Goal: Transaction & Acquisition: Purchase product/service

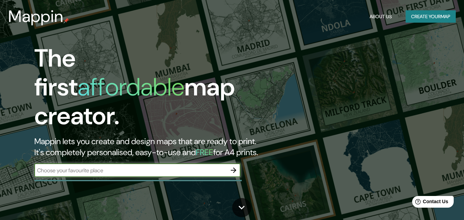
click at [89, 167] on input "text" at bounding box center [130, 171] width 192 height 8
type input "la rioja [GEOGRAPHIC_DATA]"
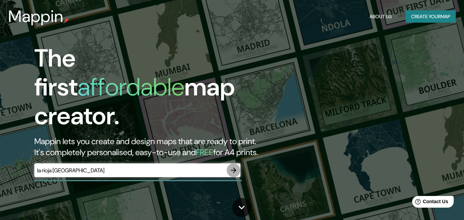
click at [234, 164] on button "button" at bounding box center [234, 171] width 14 height 14
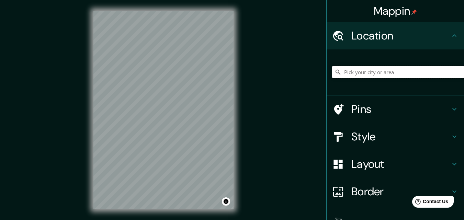
click at [404, 74] on input "Pick your city or area" at bounding box center [398, 72] width 132 height 12
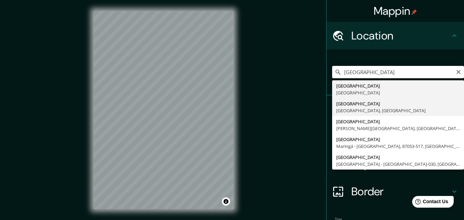
type input "[GEOGRAPHIC_DATA], [GEOGRAPHIC_DATA], [GEOGRAPHIC_DATA]"
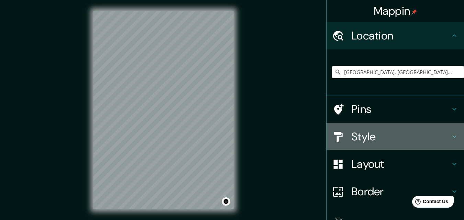
click at [437, 138] on h4 "Style" at bounding box center [401, 137] width 99 height 14
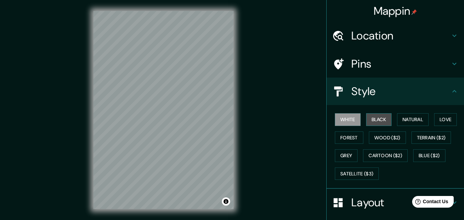
click at [371, 118] on button "Black" at bounding box center [379, 119] width 26 height 13
click at [424, 126] on div "White Black Natural Love Forest Wood ($2) Terrain ($2) Grey Cartoon ($2) Blue (…" at bounding box center [398, 147] width 132 height 72
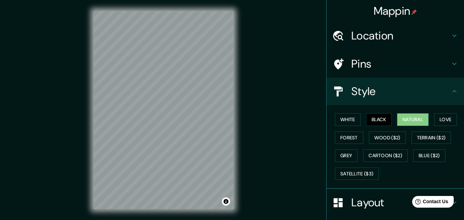
click at [418, 121] on button "Natural" at bounding box center [413, 119] width 32 height 13
click at [452, 120] on button "Love" at bounding box center [445, 119] width 23 height 13
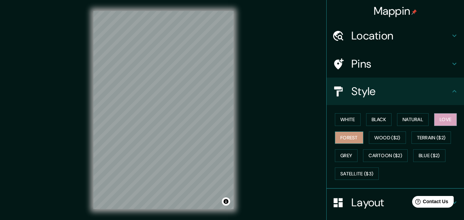
click at [345, 134] on button "Forest" at bounding box center [349, 138] width 29 height 13
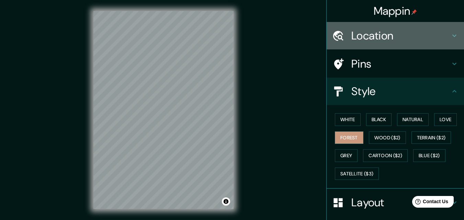
click at [420, 37] on h4 "Location" at bounding box center [401, 36] width 99 height 14
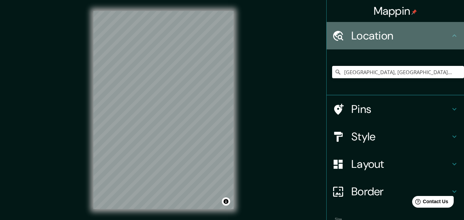
click at [420, 37] on h4 "Location" at bounding box center [401, 36] width 99 height 14
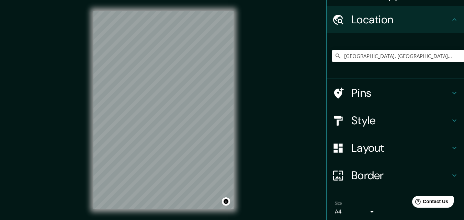
scroll to position [43, 0]
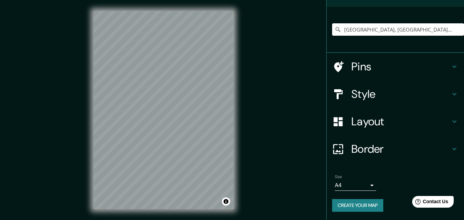
click at [395, 153] on h4 "Border" at bounding box center [401, 149] width 99 height 14
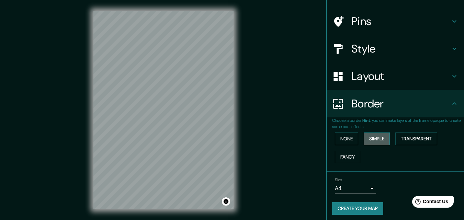
click at [377, 141] on button "Simple" at bounding box center [377, 139] width 26 height 13
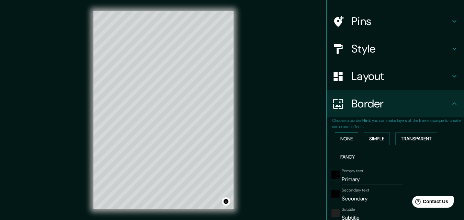
click at [338, 137] on button "None" at bounding box center [346, 139] width 23 height 13
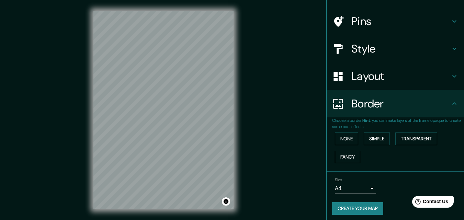
click at [345, 151] on div "None Simple Transparent Fancy" at bounding box center [398, 148] width 132 height 36
click at [346, 155] on button "Fancy" at bounding box center [347, 157] width 25 height 13
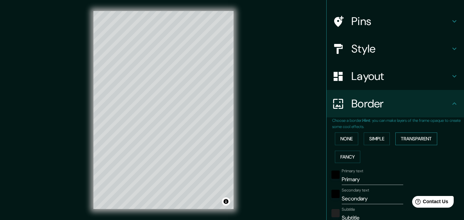
click at [409, 136] on button "Transparent" at bounding box center [417, 139] width 42 height 13
click at [338, 139] on button "None" at bounding box center [346, 139] width 23 height 13
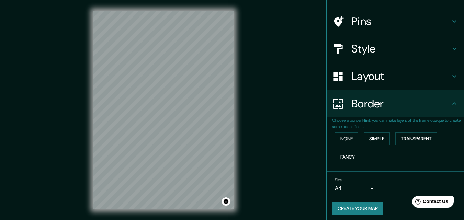
click at [396, 79] on h4 "Layout" at bounding box center [401, 76] width 99 height 14
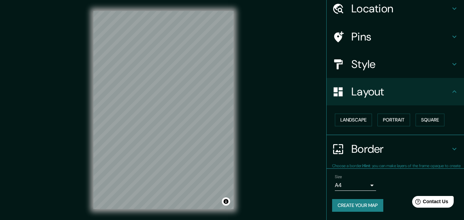
scroll to position [27, 0]
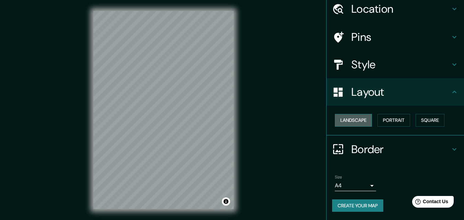
click at [354, 120] on button "Landscape" at bounding box center [353, 120] width 37 height 13
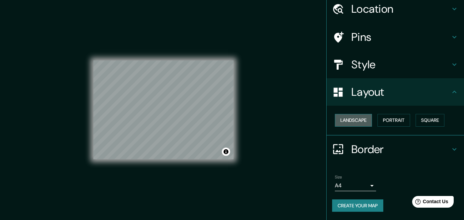
click at [354, 120] on button "Landscape" at bounding box center [353, 120] width 37 height 13
click at [396, 119] on button "Portrait" at bounding box center [394, 120] width 33 height 13
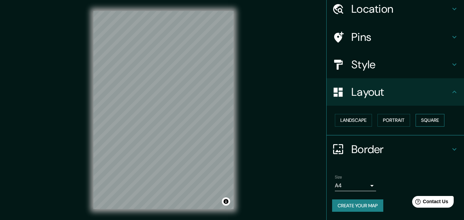
click at [427, 120] on button "Square" at bounding box center [430, 120] width 29 height 13
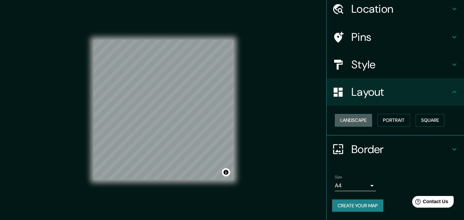
click at [343, 118] on button "Landscape" at bounding box center [353, 120] width 37 height 13
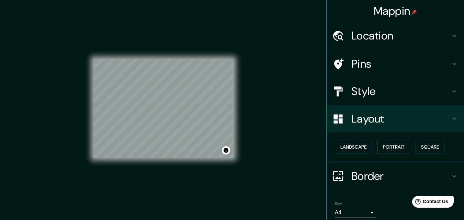
scroll to position [0, 0]
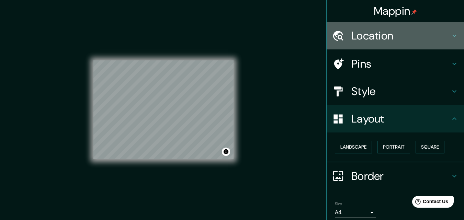
click at [368, 37] on h4 "Location" at bounding box center [401, 36] width 99 height 14
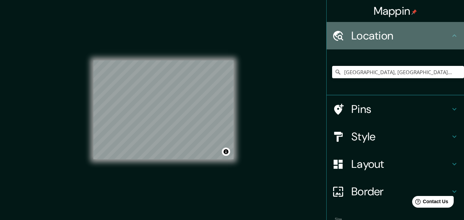
click at [368, 37] on h4 "Location" at bounding box center [401, 36] width 99 height 14
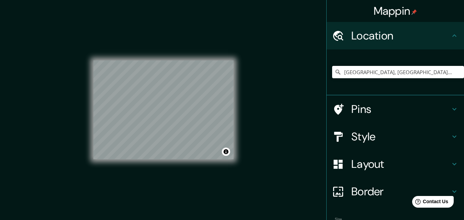
click at [234, 110] on div "© Mapbox © OpenStreetMap Improve this map" at bounding box center [163, 110] width 162 height 220
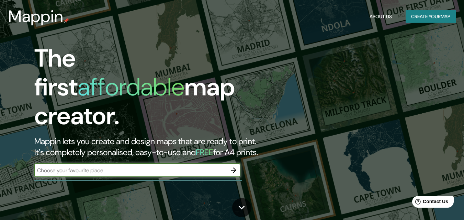
click at [108, 173] on div "The first affordable map creator. Mappin lets you create and design maps that a…" at bounding box center [150, 114] width 279 height 140
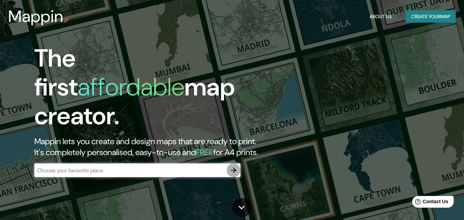
click at [233, 166] on icon "button" at bounding box center [234, 170] width 8 height 8
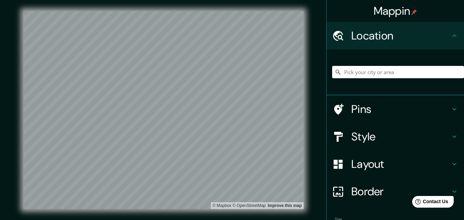
click at [322, 8] on div "Mappin Location Pins Style Layout Border Choose a border. Hint : you can make l…" at bounding box center [232, 115] width 464 height 231
click at [426, 71] on input "Pick your city or area" at bounding box center [398, 72] width 132 height 12
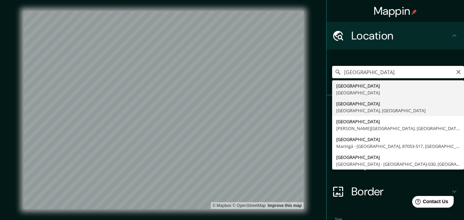
type input "[GEOGRAPHIC_DATA], [GEOGRAPHIC_DATA], [GEOGRAPHIC_DATA]"
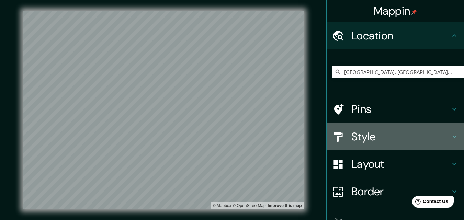
click at [402, 143] on h4 "Style" at bounding box center [401, 137] width 99 height 14
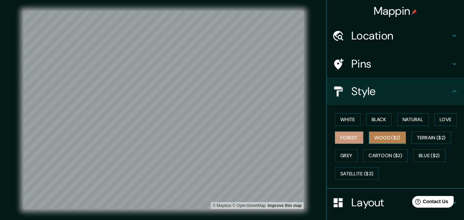
click at [399, 140] on button "Wood ($2)" at bounding box center [387, 138] width 37 height 13
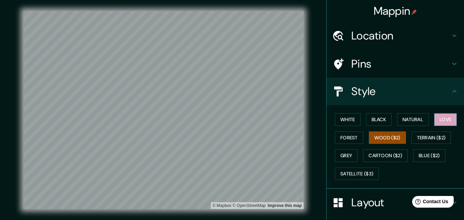
click at [438, 123] on button "Love" at bounding box center [445, 119] width 23 height 13
click at [345, 118] on button "White" at bounding box center [348, 119] width 26 height 13
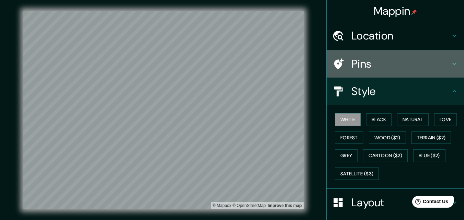
click at [393, 59] on h4 "Pins" at bounding box center [401, 64] width 99 height 14
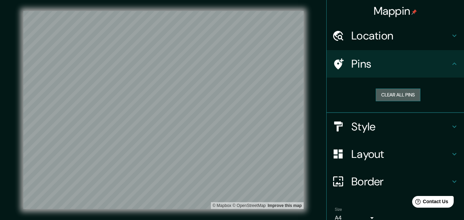
click at [401, 99] on button "Clear all pins" at bounding box center [398, 95] width 45 height 13
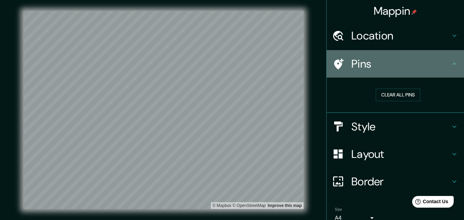
click at [384, 54] on div "Pins" at bounding box center [395, 63] width 137 height 27
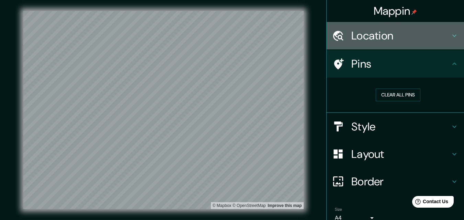
click at [377, 43] on div "Location" at bounding box center [395, 35] width 137 height 27
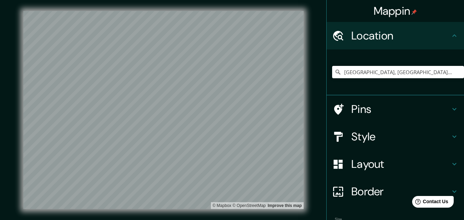
click at [377, 43] on div "Location" at bounding box center [395, 35] width 137 height 27
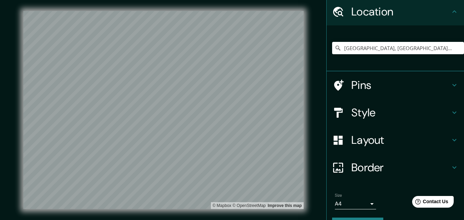
scroll to position [43, 0]
